Goal: Check status: Check status

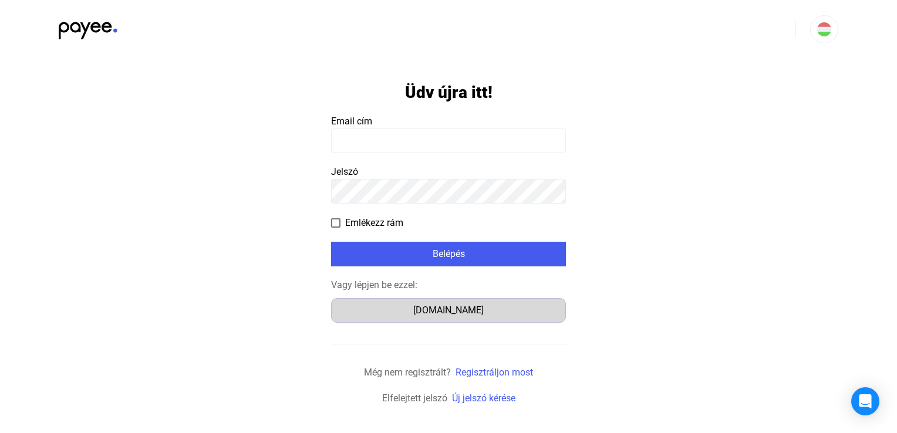
click at [469, 316] on div "[DOMAIN_NAME]" at bounding box center [448, 310] width 227 height 14
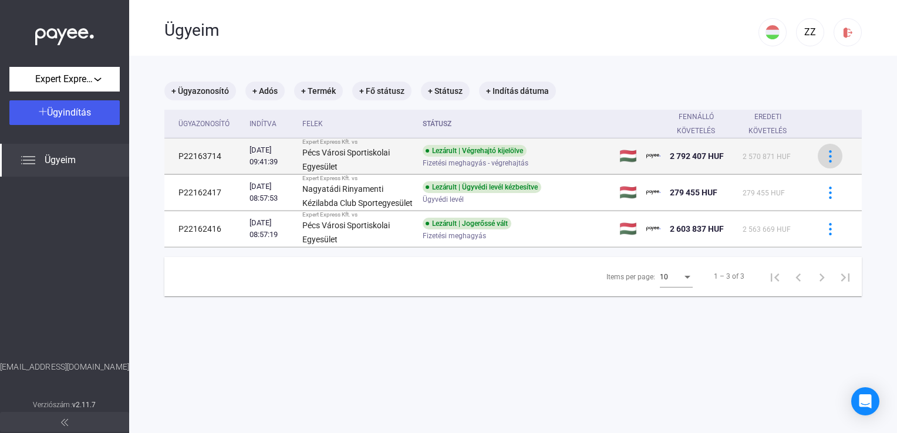
click at [824, 151] on img at bounding box center [830, 156] width 12 height 12
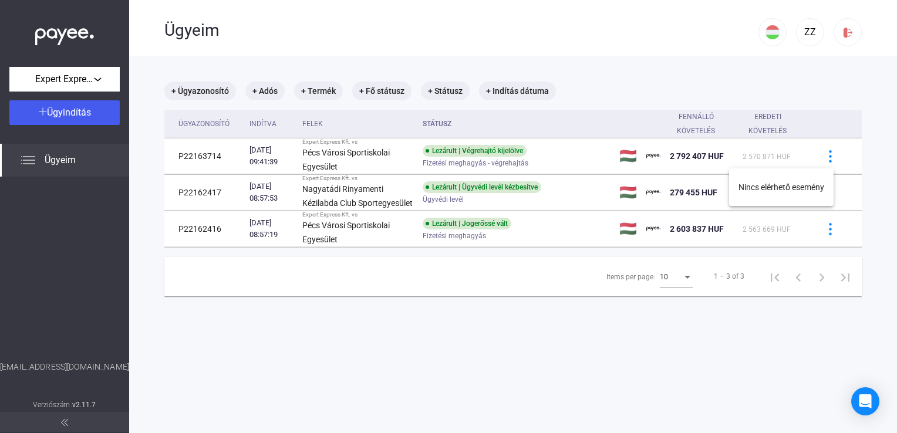
click at [667, 152] on div at bounding box center [448, 216] width 897 height 433
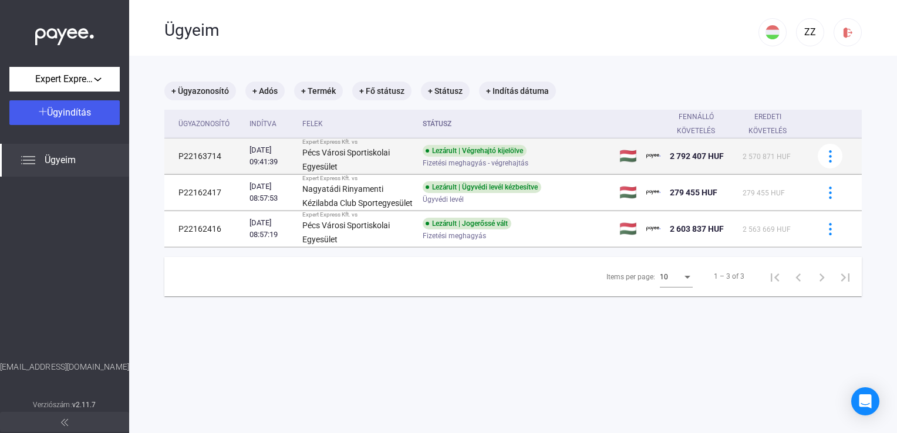
click at [204, 154] on td "P22163714" at bounding box center [204, 157] width 80 height 36
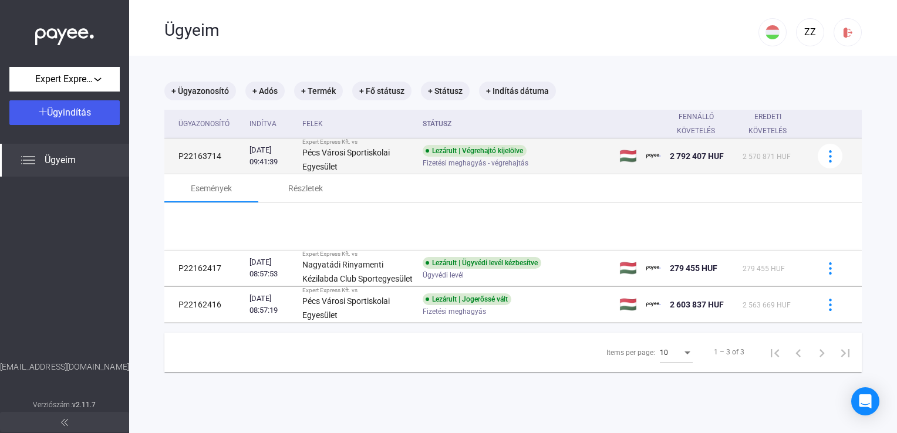
click at [204, 154] on td "P22163714" at bounding box center [204, 157] width 80 height 36
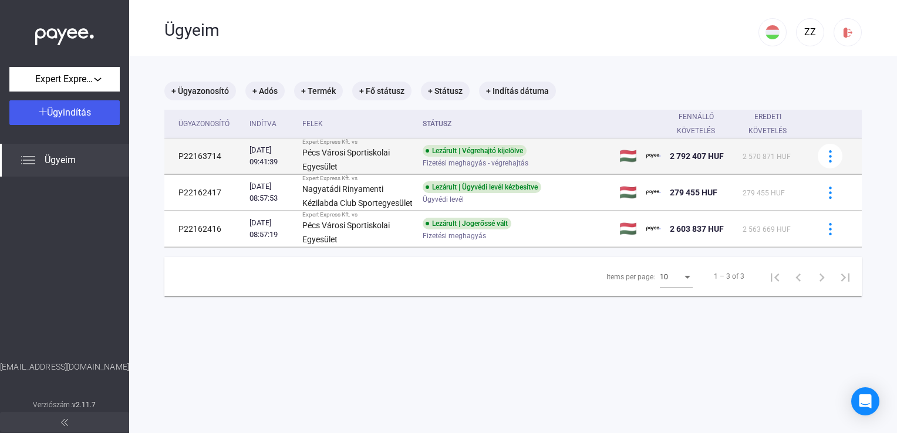
click at [202, 158] on td "P22163714" at bounding box center [204, 157] width 80 height 36
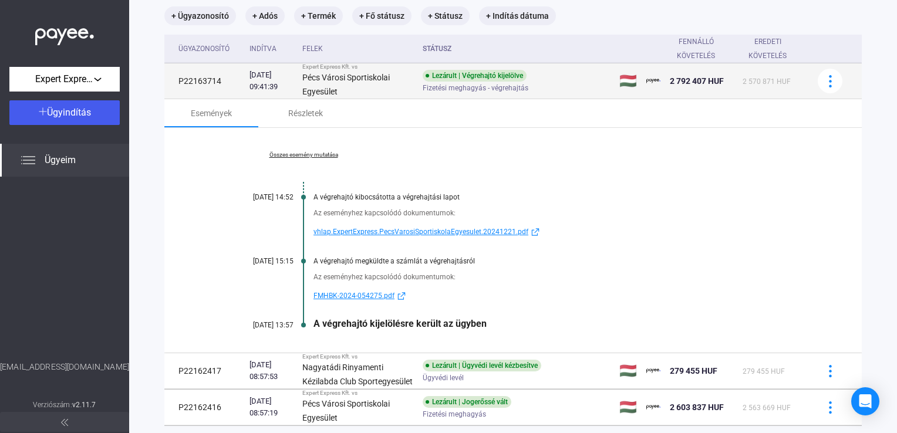
scroll to position [117, 0]
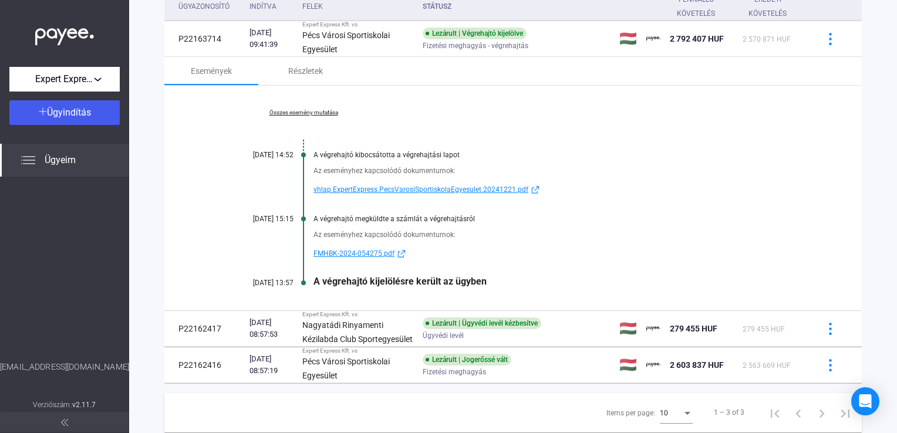
click at [348, 251] on span "FMHBK-2024-054275.pdf" at bounding box center [353, 253] width 81 height 14
click at [408, 187] on span "vhlap.ExpertExpress.PecsVarosiSportiskolaEgyesulet.20241221.pdf" at bounding box center [420, 190] width 215 height 14
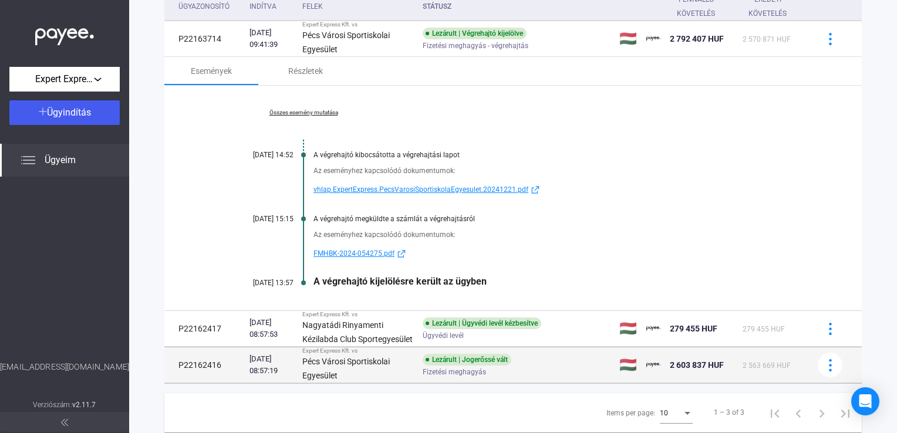
click at [367, 381] on div "Pécs Városi Sportiskolai Egyesület" at bounding box center [357, 368] width 111 height 28
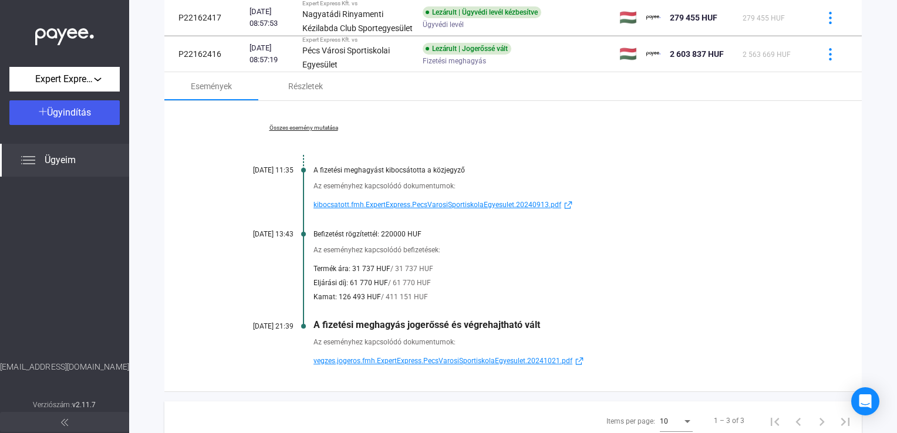
scroll to position [176, 0]
click at [400, 367] on span "vegzes.jogeros.fmh.ExpertExpress.PecsVarosiSportiskolaEgyesulet.20241021.pdf" at bounding box center [442, 360] width 259 height 14
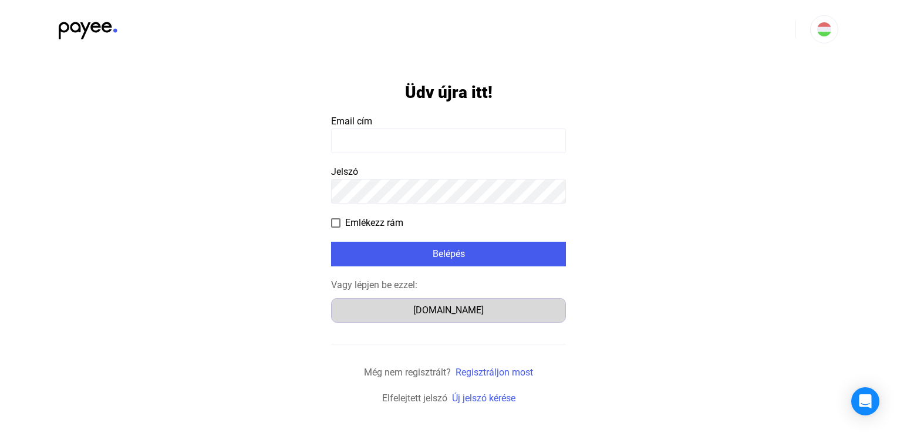
click at [438, 308] on div "[DOMAIN_NAME]" at bounding box center [448, 310] width 227 height 14
